Goal: Task Accomplishment & Management: Manage account settings

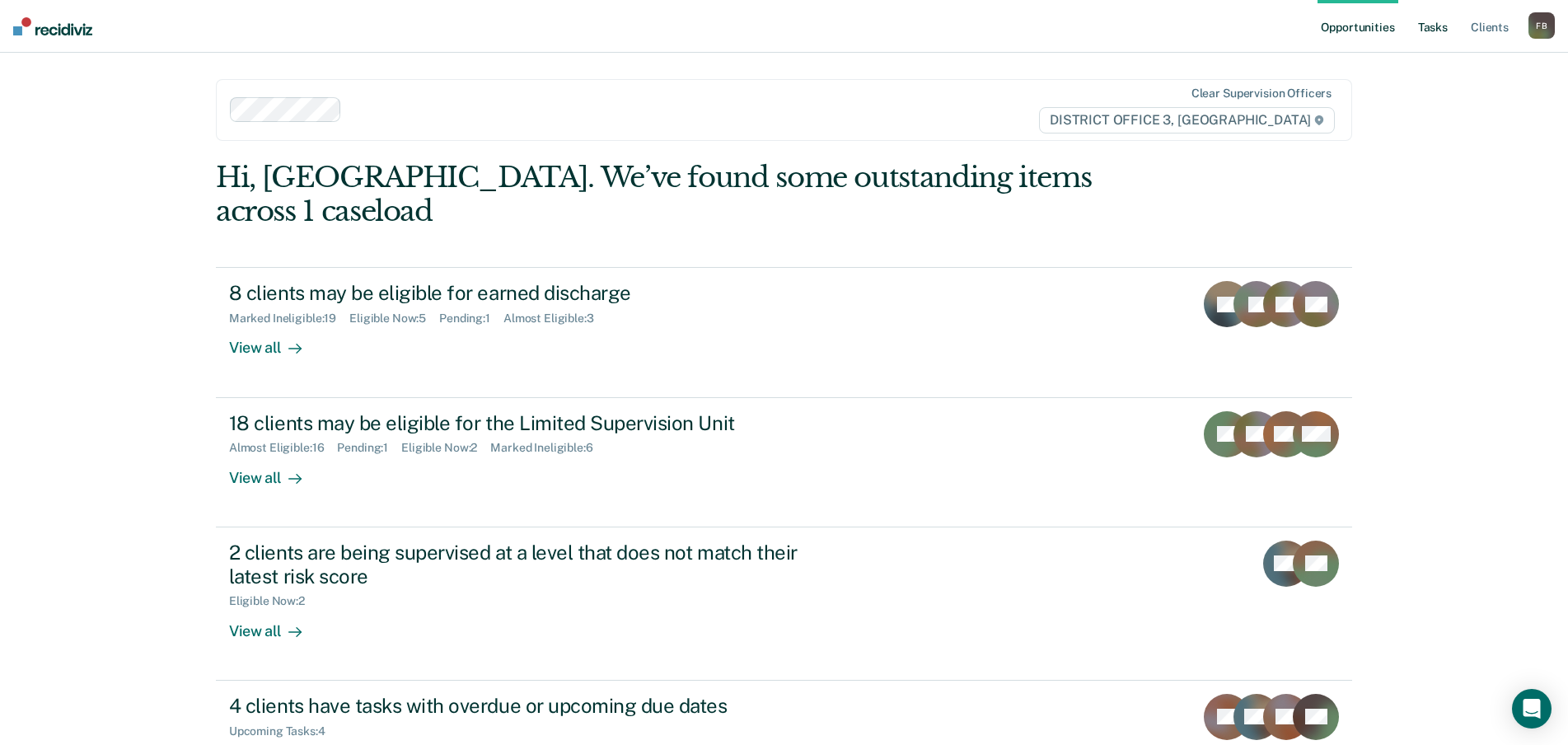
click at [1432, 20] on link "Tasks" at bounding box center [1432, 26] width 36 height 53
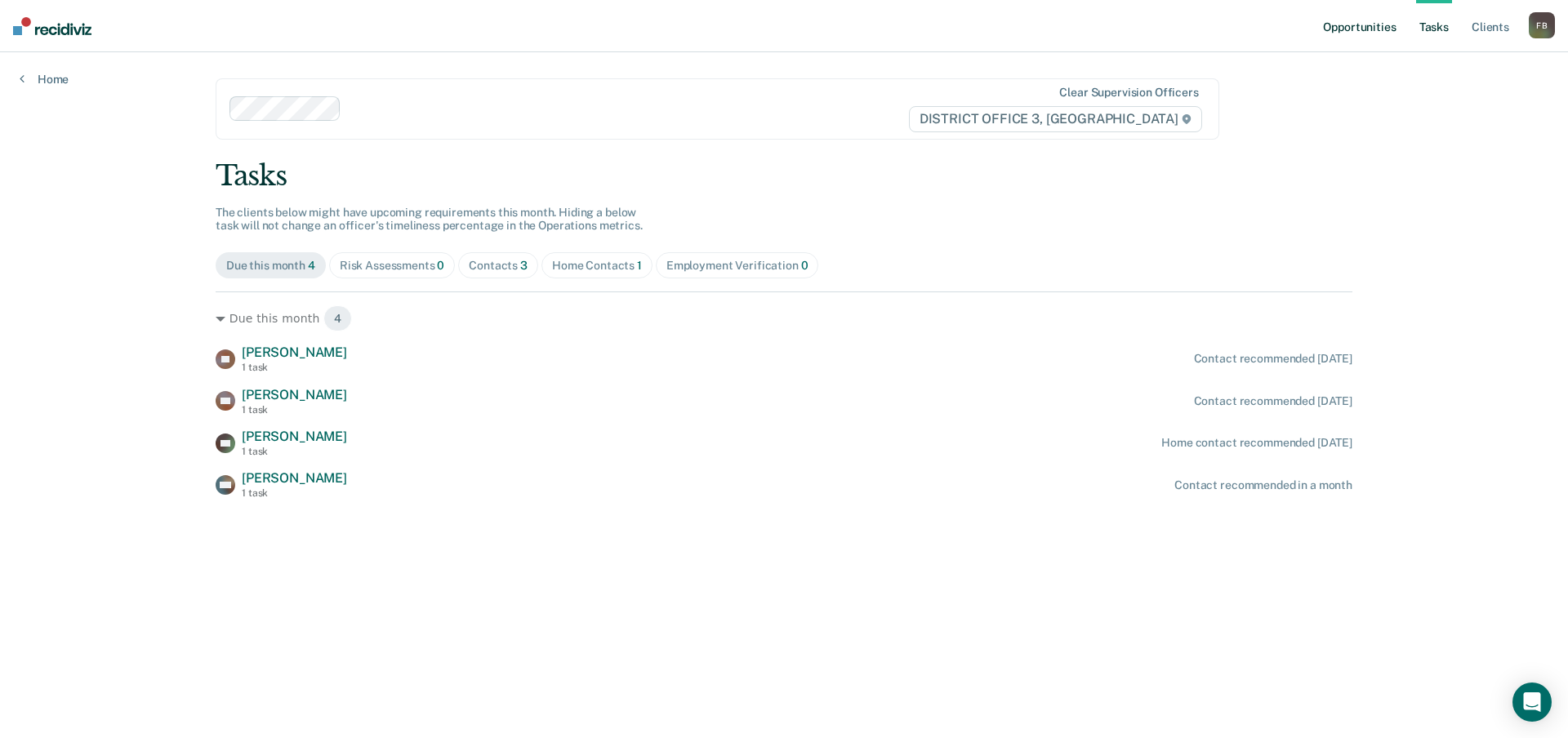
click at [1347, 34] on link "Opportunities" at bounding box center [1360, 26] width 79 height 52
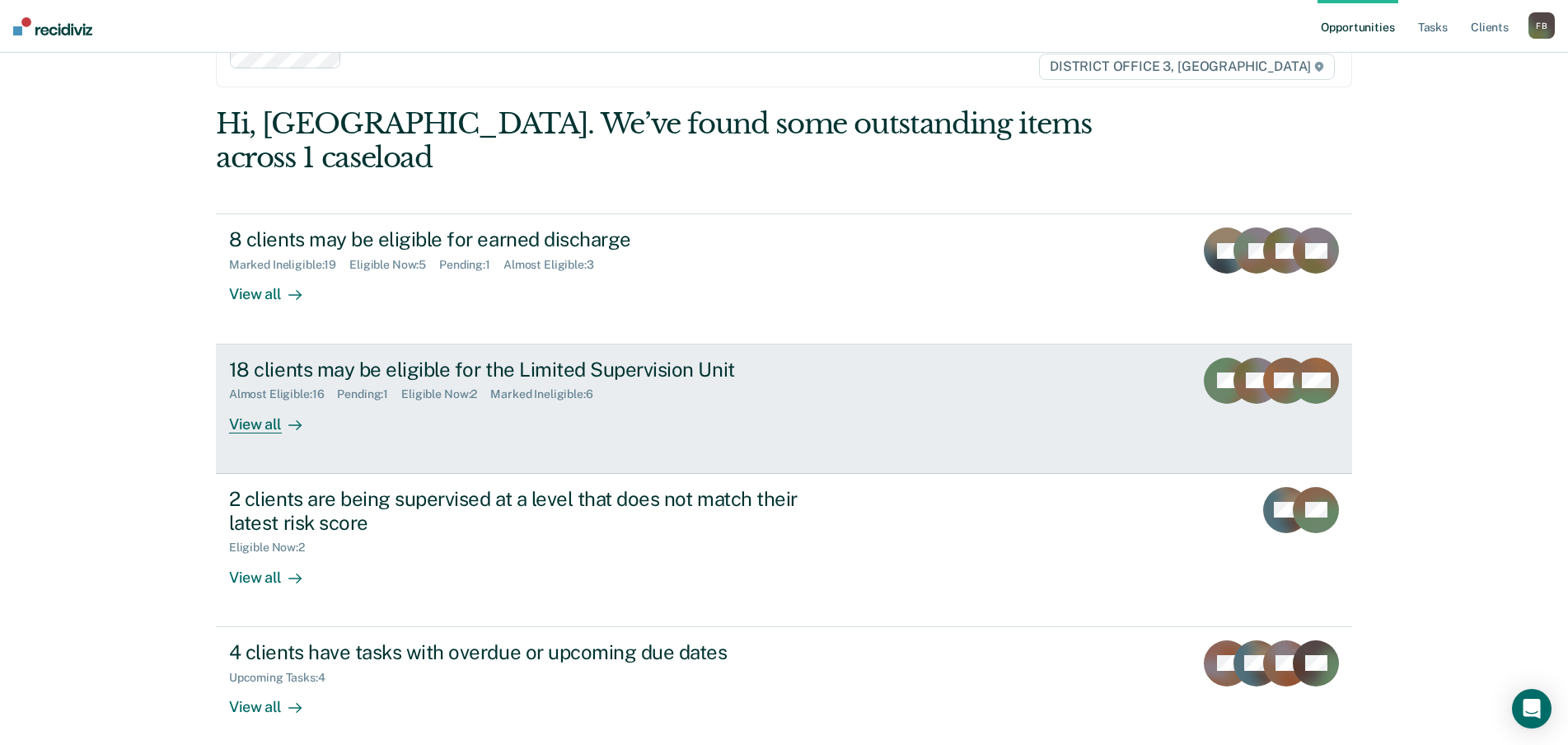
scroll to position [82, 0]
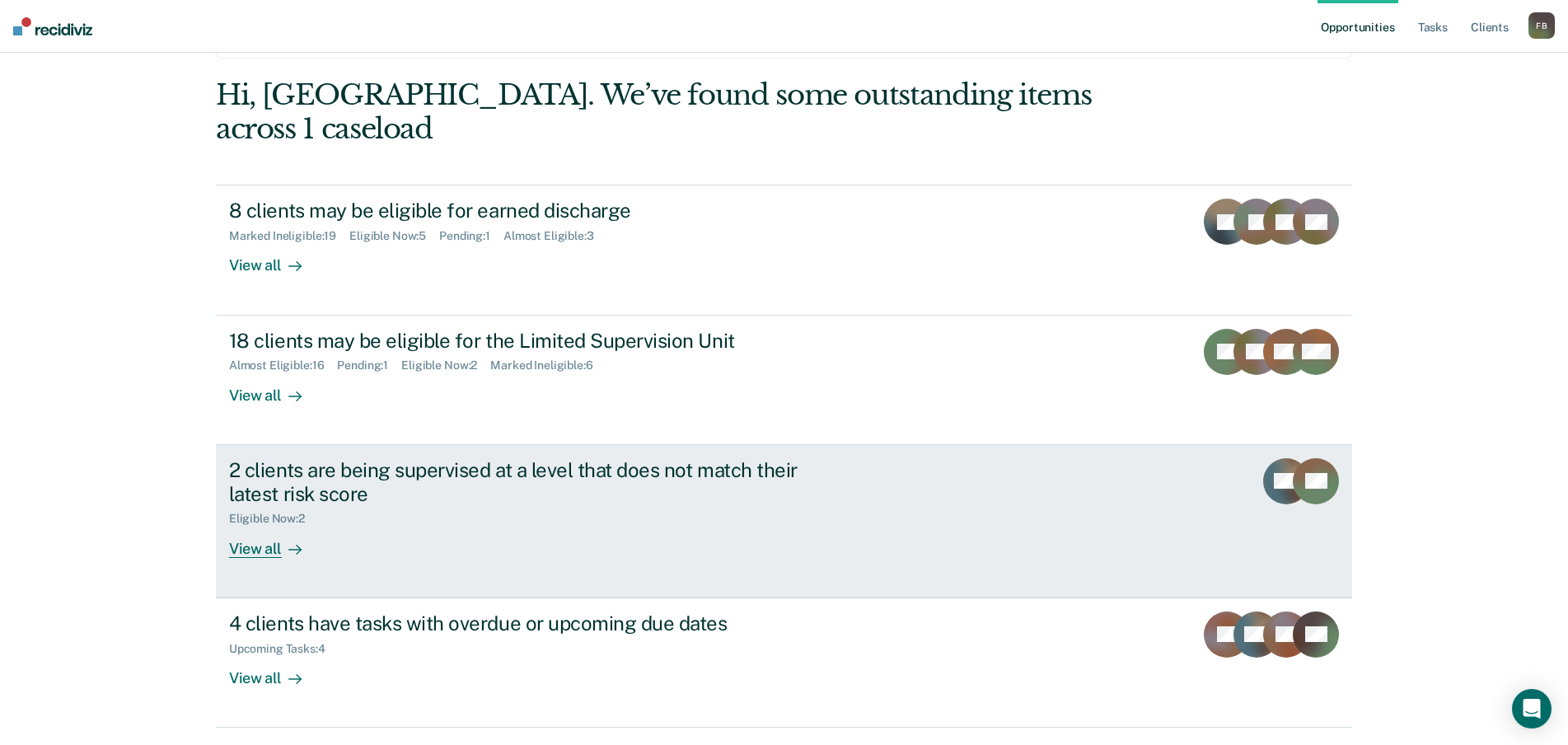
click at [271, 526] on div "View all" at bounding box center [274, 542] width 92 height 32
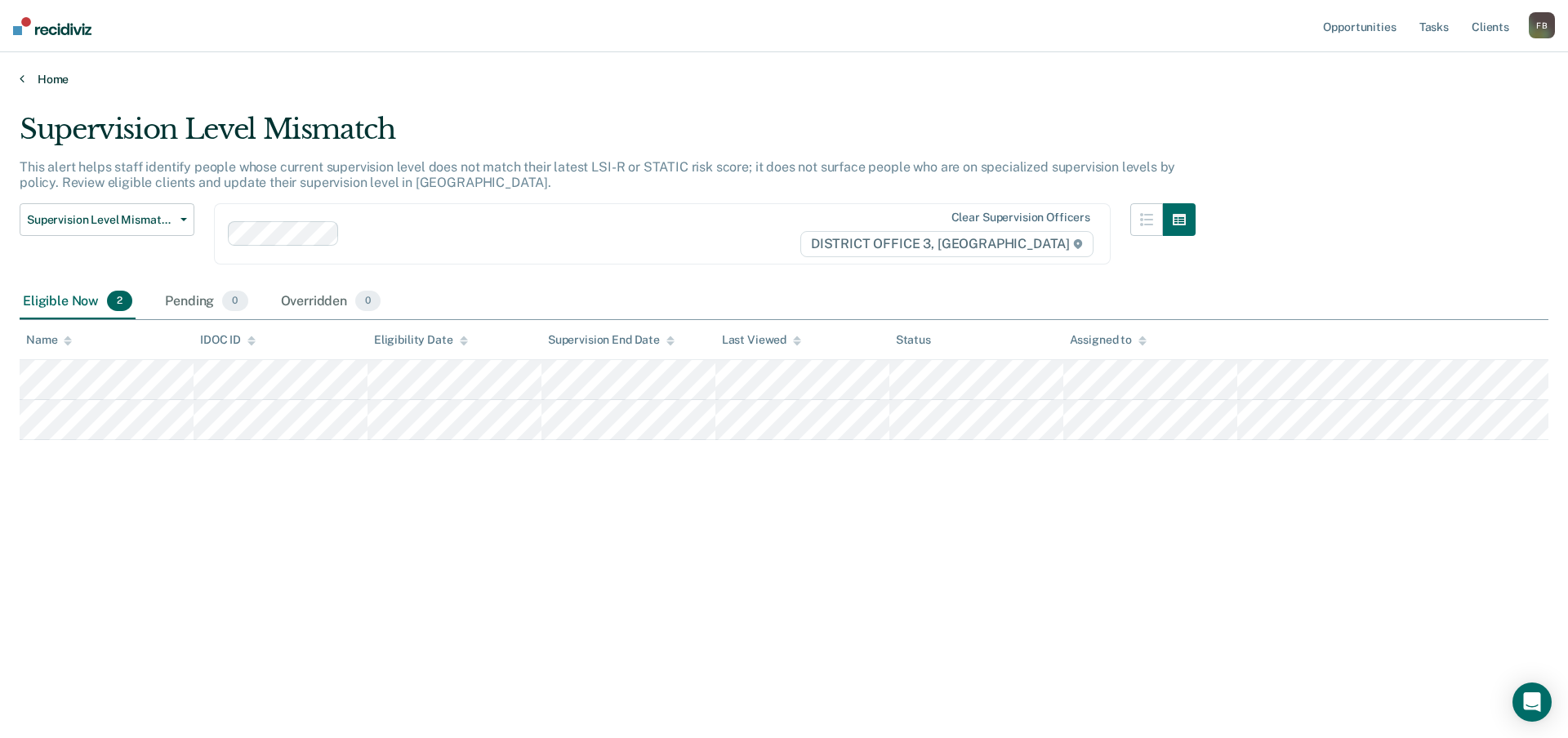
click at [34, 73] on link "Home" at bounding box center [784, 80] width 1529 height 15
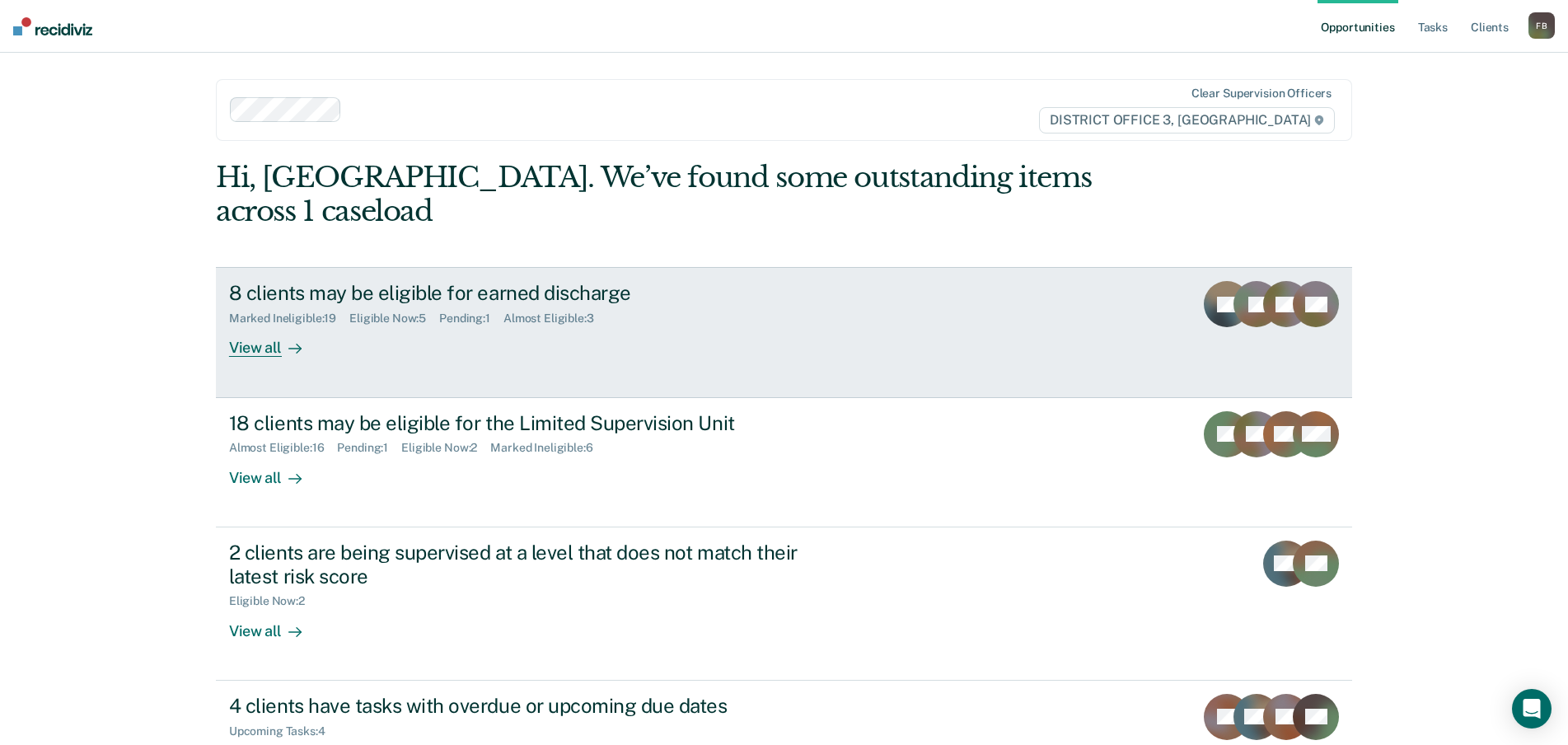
click at [389, 298] on div "8 clients may be eligible for earned discharge Marked Ineligible : 19 Eligible …" at bounding box center [537, 319] width 618 height 75
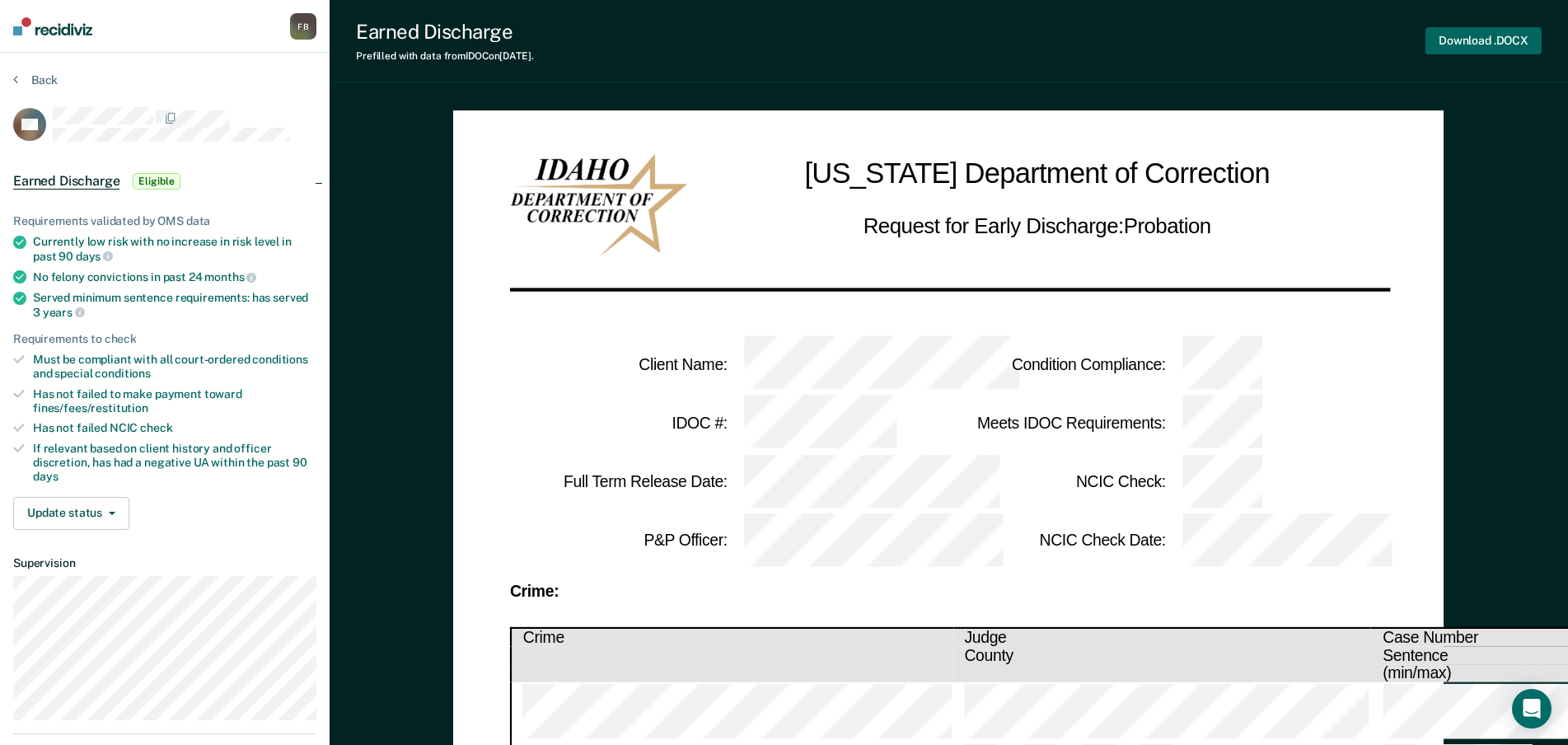
click at [1510, 34] on button "Download .DOCX" at bounding box center [1483, 41] width 116 height 27
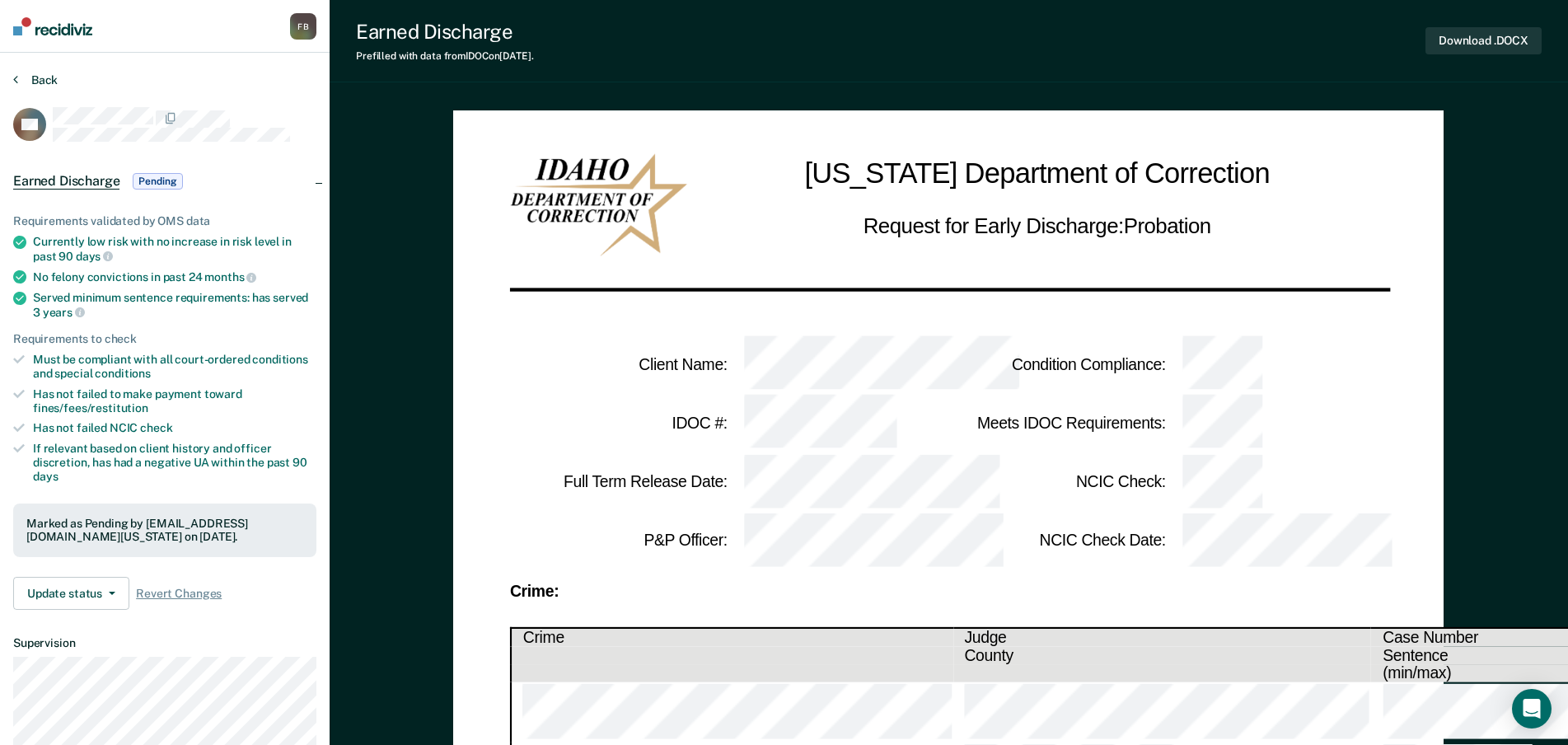
click at [52, 81] on button "Back" at bounding box center [36, 81] width 45 height 15
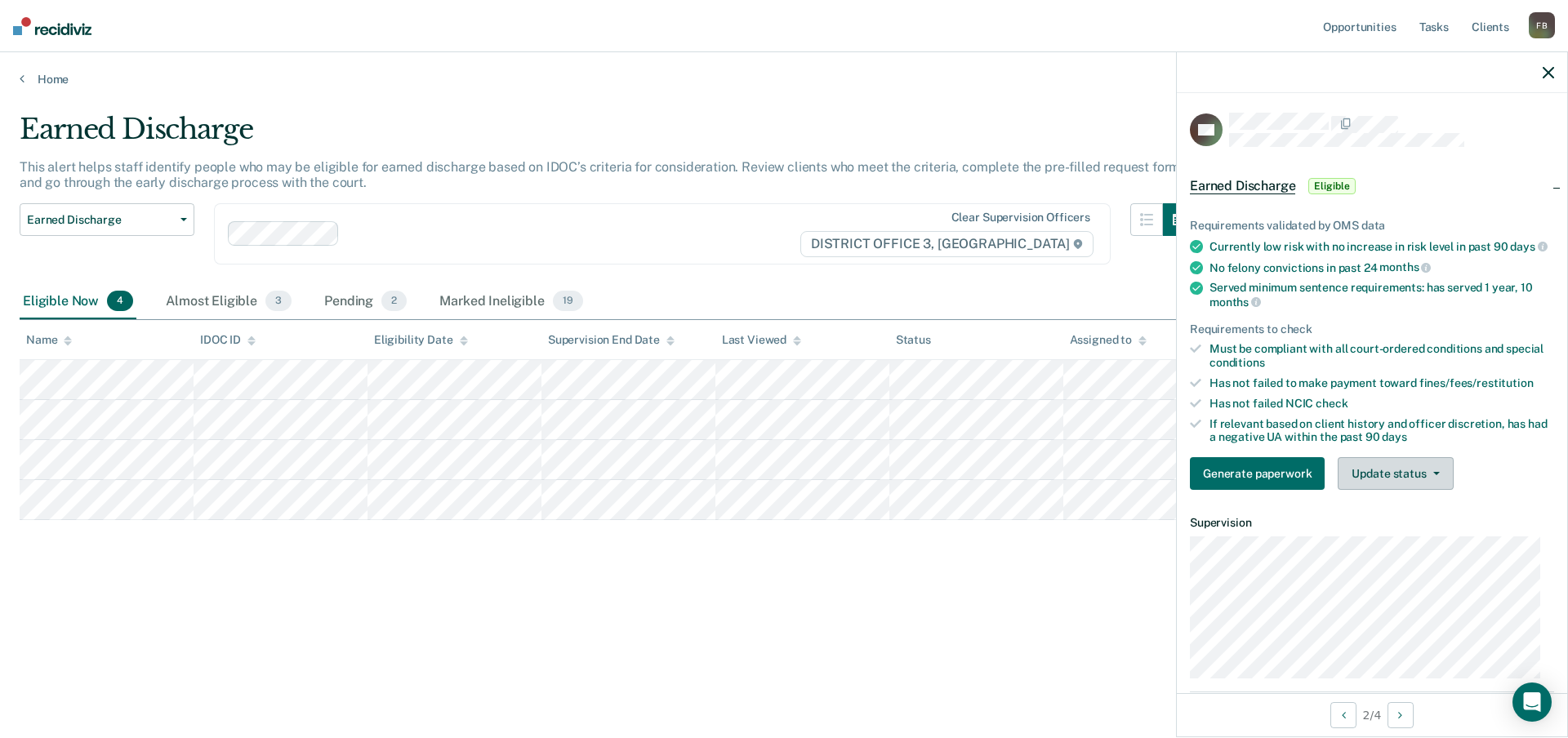
click at [1441, 488] on button "Update status" at bounding box center [1395, 474] width 115 height 33
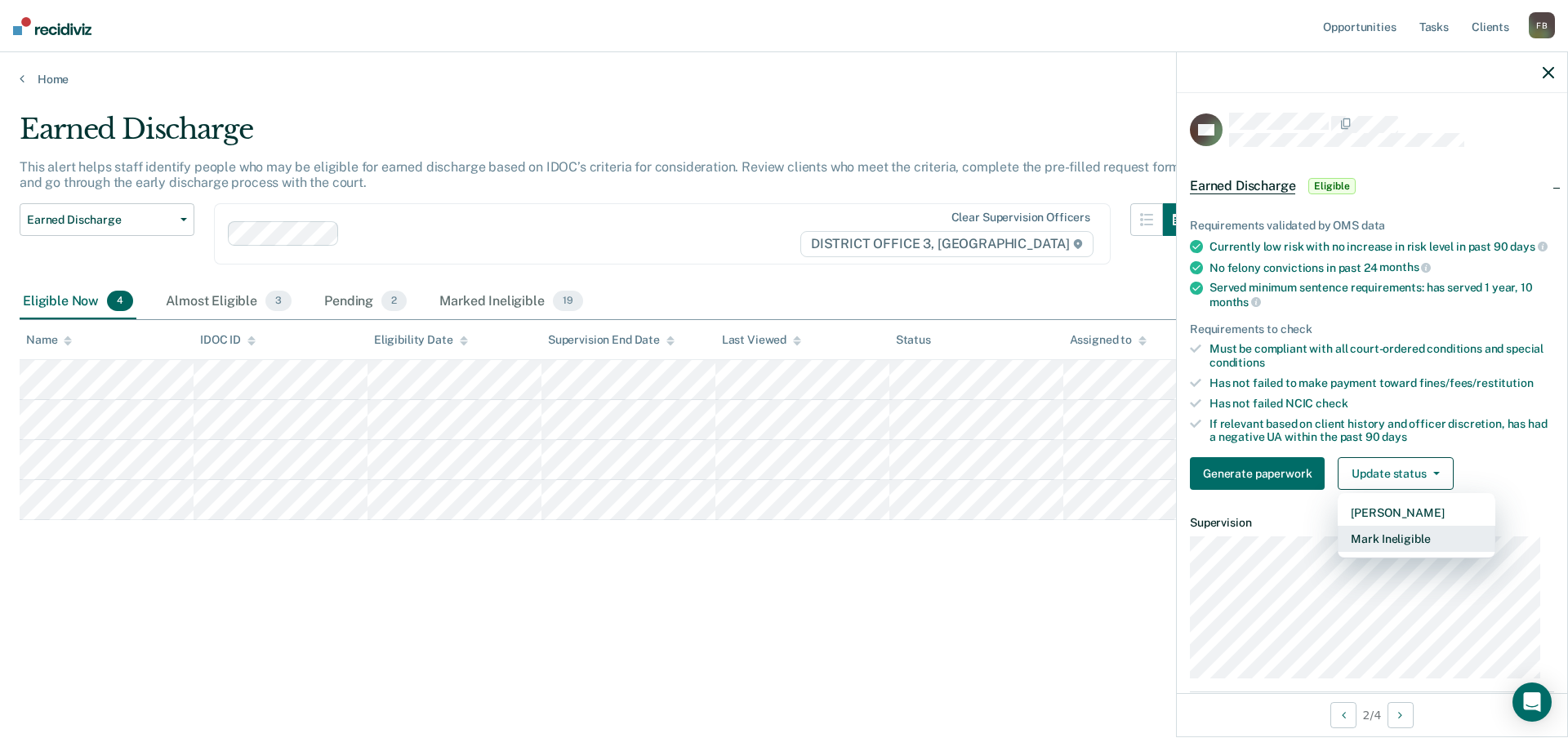
click at [1417, 552] on button "Mark Ineligible" at bounding box center [1417, 538] width 158 height 26
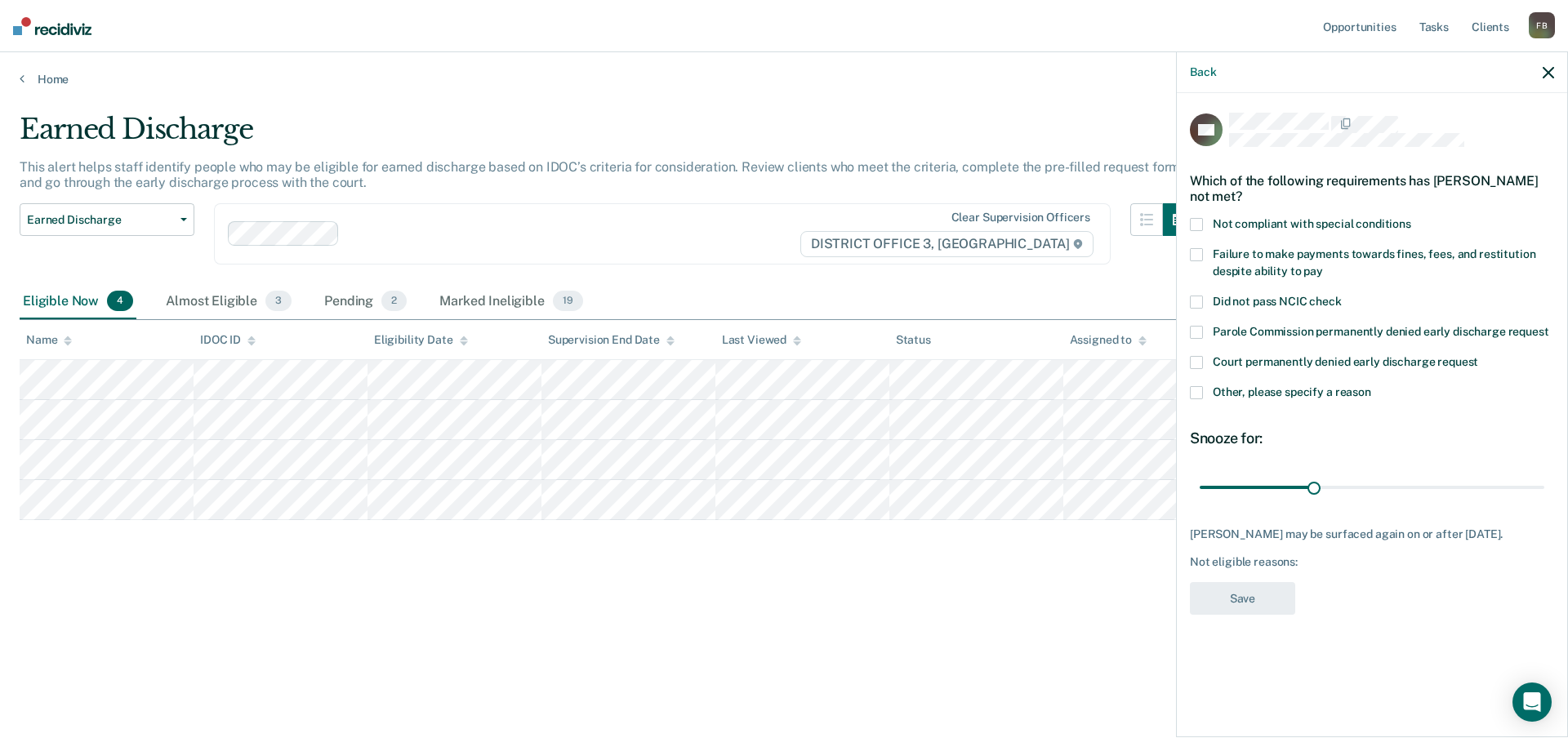
click at [1198, 393] on span at bounding box center [1197, 393] width 13 height 13
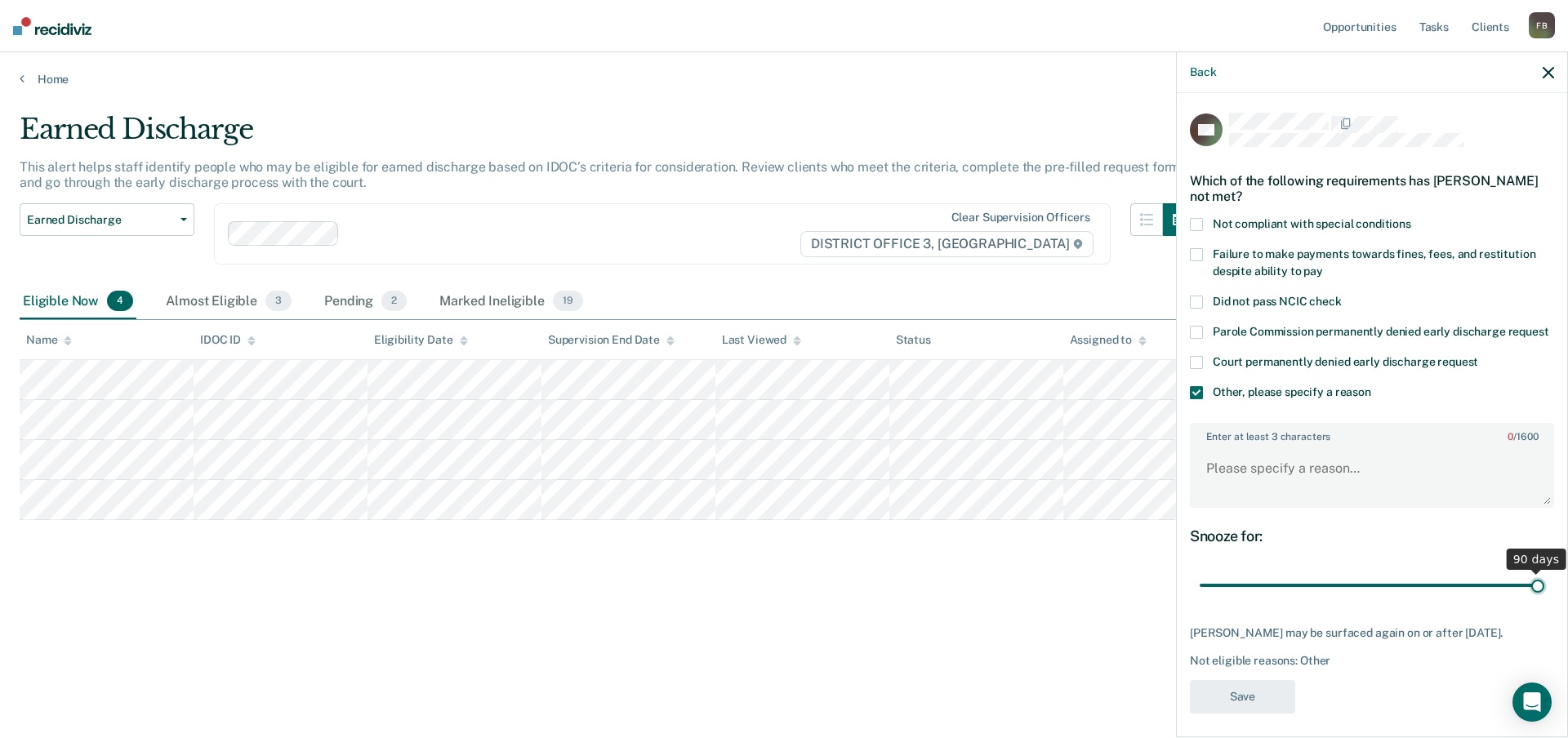
drag, startPoint x: 1308, startPoint y: 601, endPoint x: 1567, endPoint y: 625, distance: 260.1
type input "90"
click at [1544, 600] on input "range" at bounding box center [1372, 586] width 344 height 29
click at [1383, 493] on textarea "Enter at least 3 characters 0 / 1600" at bounding box center [1372, 476] width 361 height 60
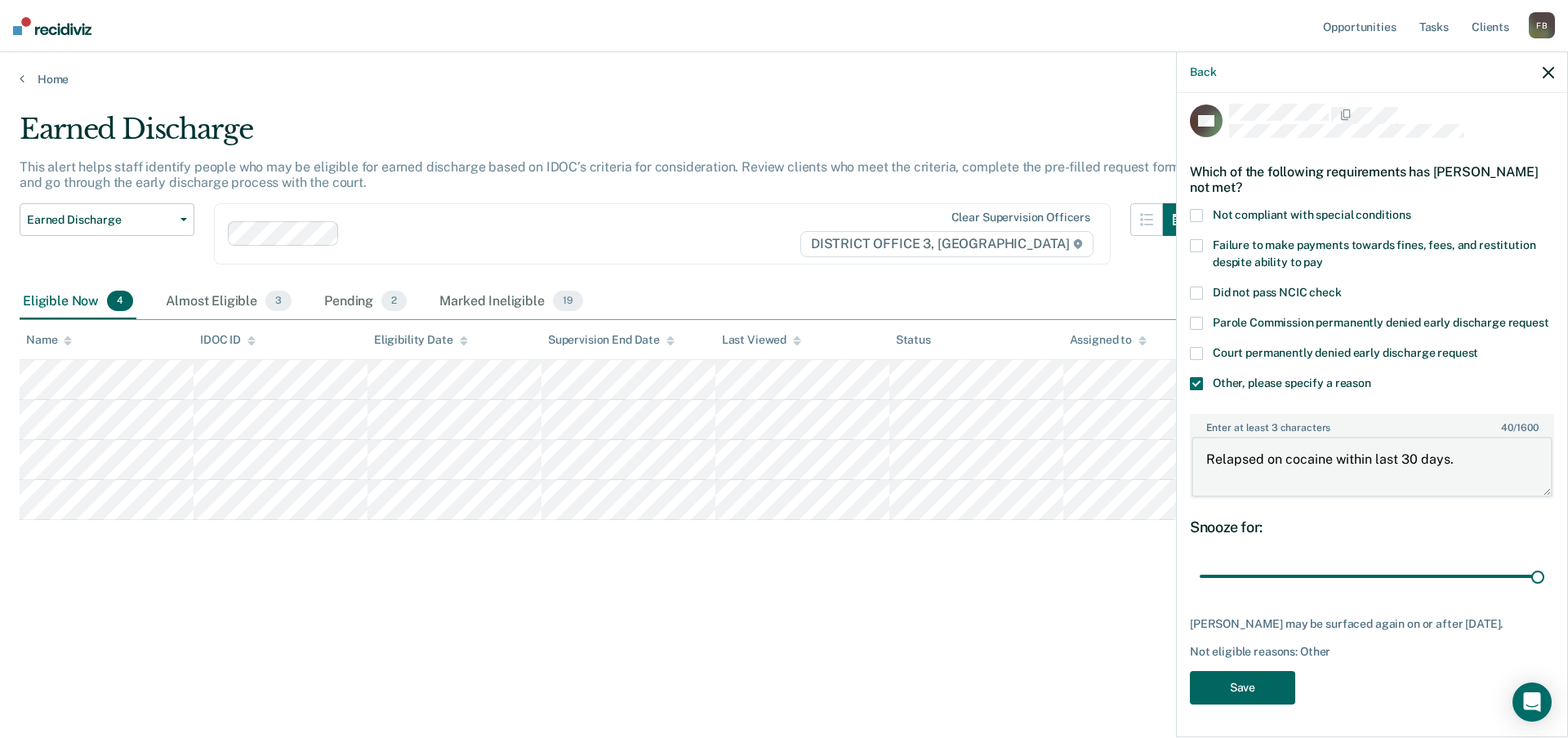
type textarea "Relapsed on cocaine within last 30 days."
click at [1277, 694] on button "Save" at bounding box center [1242, 688] width 105 height 34
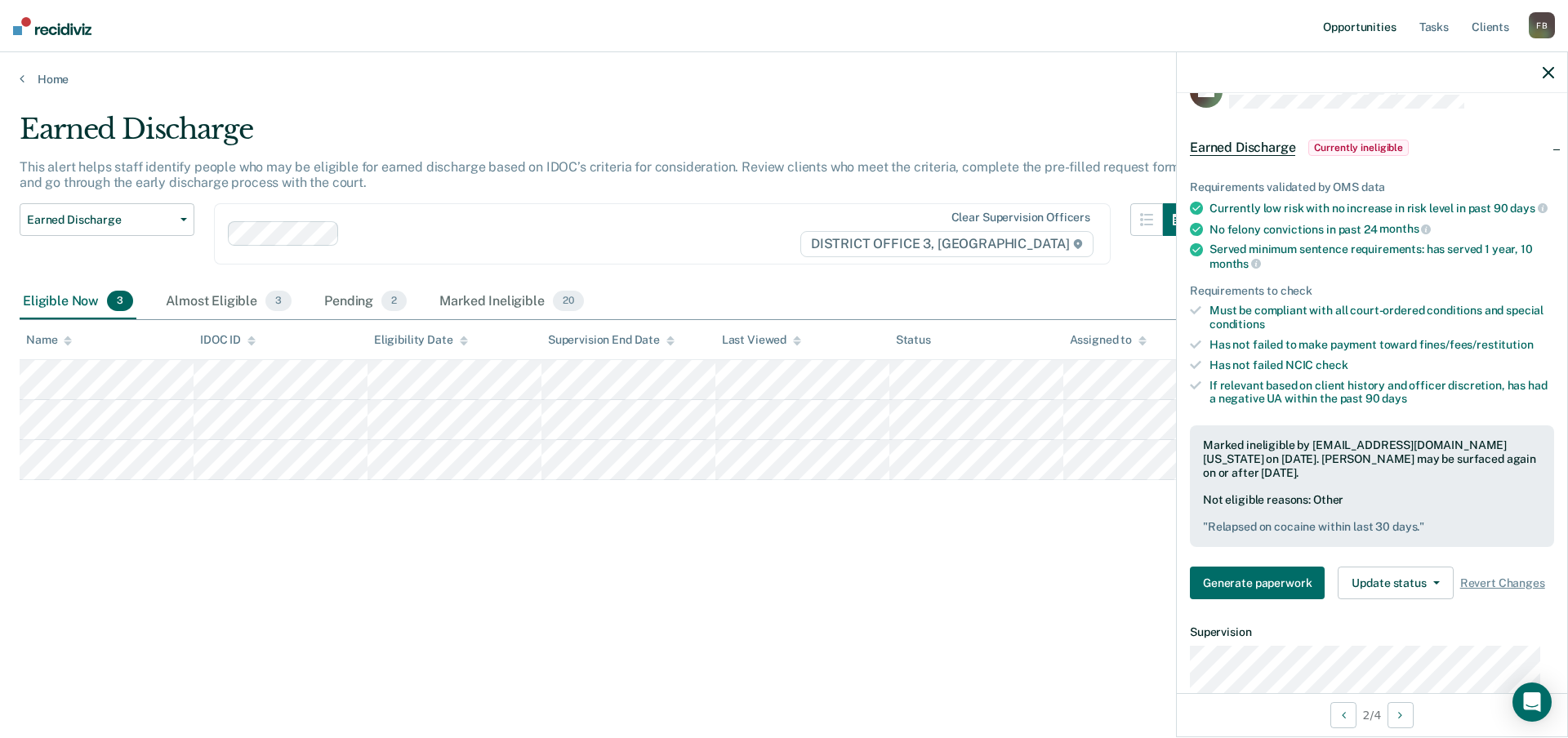
click at [1353, 26] on link "Opportunities" at bounding box center [1360, 26] width 79 height 52
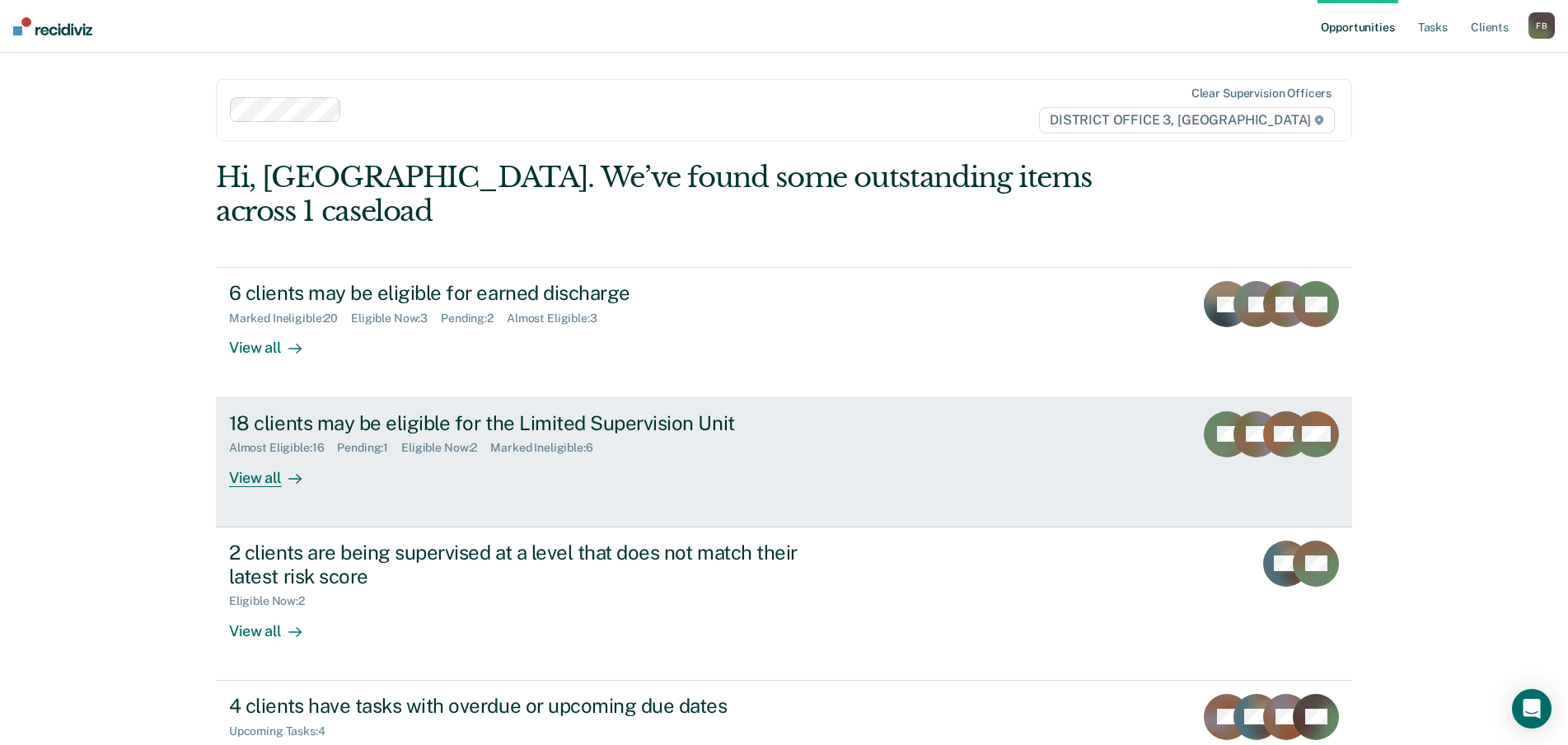
click at [595, 398] on link "18 clients may be eligible for the Limited Supervision Unit Almost Eligible : 1…" at bounding box center [784, 463] width 1136 height 130
